Goal: Task Accomplishment & Management: Manage account settings

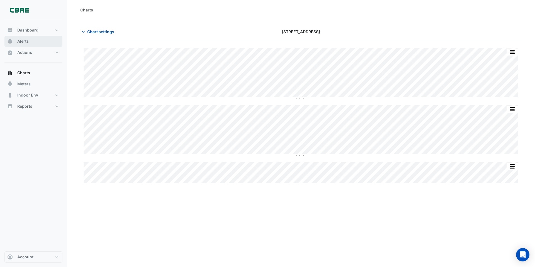
click at [21, 43] on span "Alerts" at bounding box center [22, 41] width 11 height 6
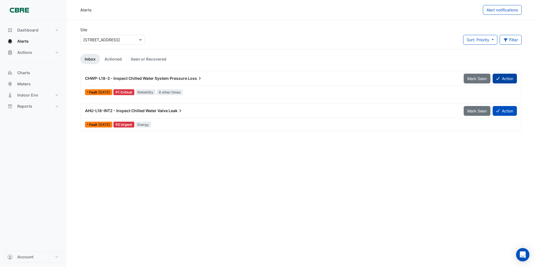
click at [504, 78] on button "Action" at bounding box center [505, 79] width 24 height 10
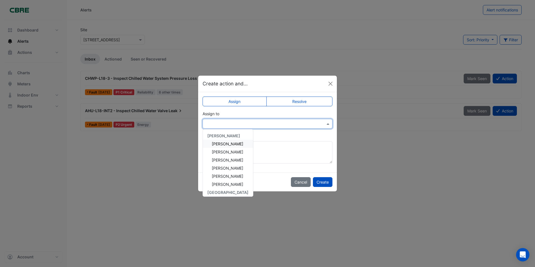
click at [233, 123] on input "text" at bounding box center [262, 124] width 113 height 6
click at [222, 150] on span "[PERSON_NAME]" at bounding box center [227, 149] width 31 height 5
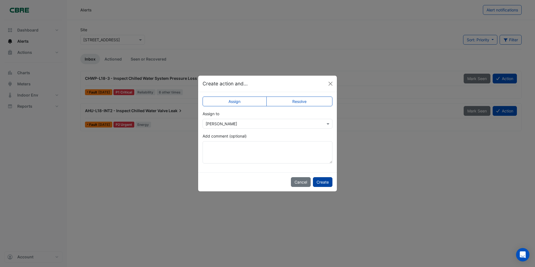
click at [320, 183] on button "Create" at bounding box center [323, 182] width 20 height 10
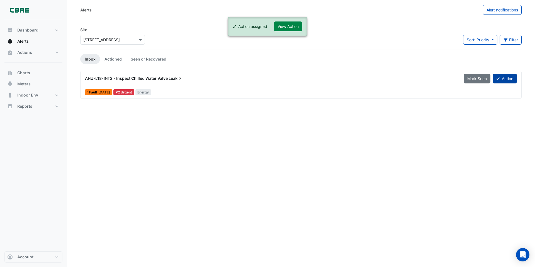
click at [507, 80] on button "Action" at bounding box center [505, 79] width 24 height 10
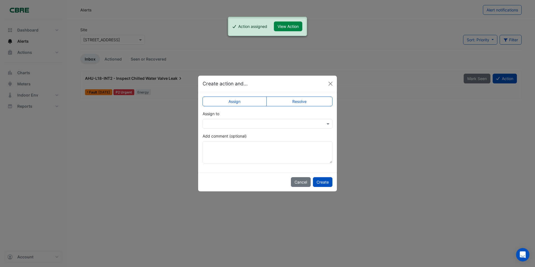
click at [231, 123] on input "text" at bounding box center [262, 124] width 113 height 6
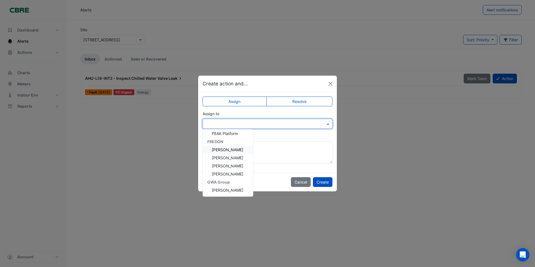
click at [220, 150] on span "[PERSON_NAME]" at bounding box center [227, 149] width 31 height 5
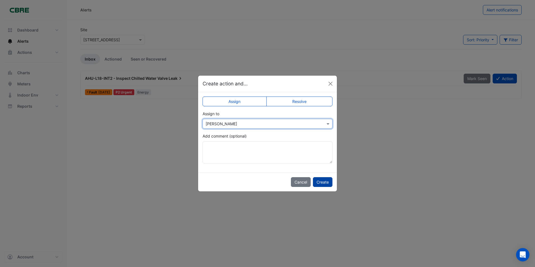
click at [323, 184] on button "Create" at bounding box center [323, 182] width 20 height 10
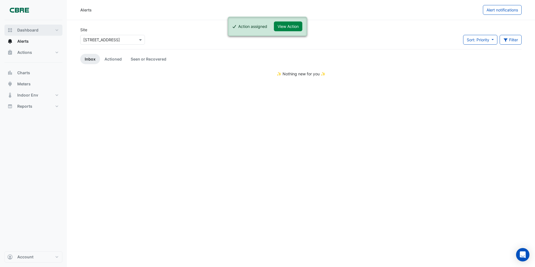
click at [24, 31] on span "Dashboard" at bounding box center [27, 30] width 21 height 6
select select "***"
